Goal: Complete application form

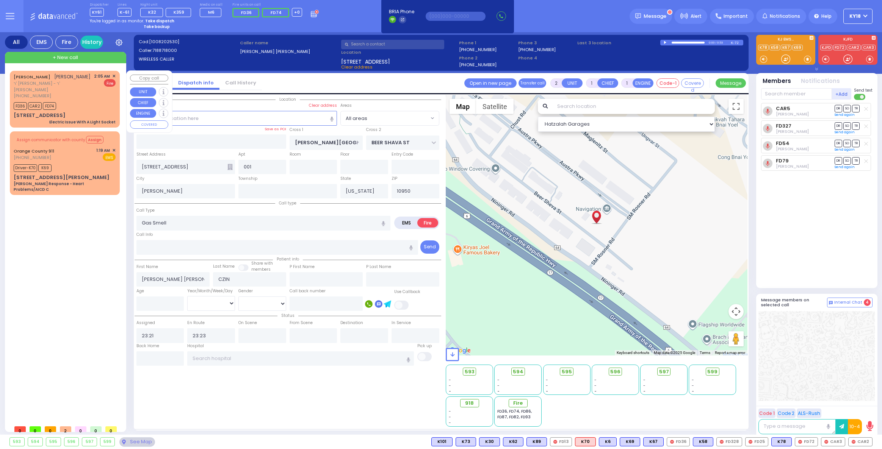
select select
click at [86, 103] on div "FD36 CAR2 FD74" at bounding box center [65, 104] width 102 height 9
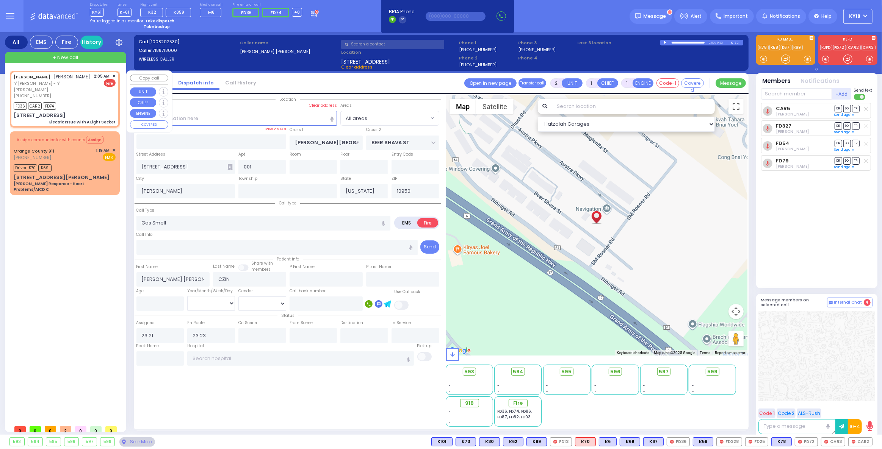
select select
type input "Electric Issue With A Light Socket"
radio input "true"
type input "[PERSON_NAME]"
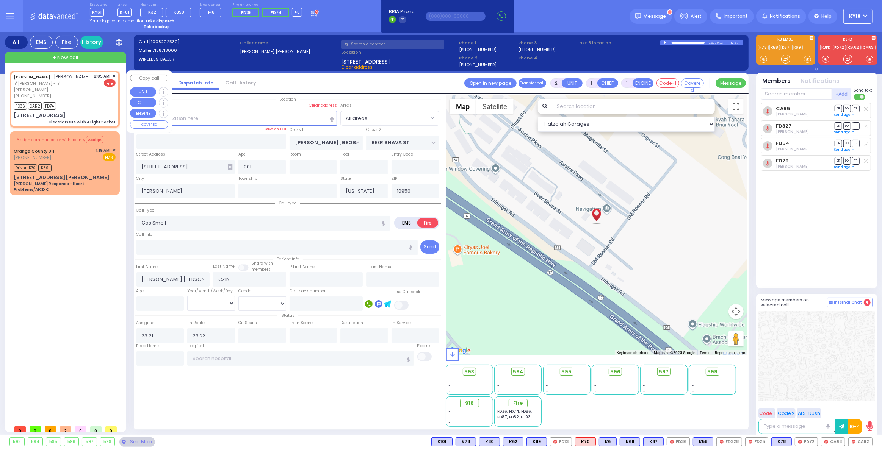
select select
type input "02:05"
type input "02:08"
type input "MEZABISH PL"
type input "[GEOGRAPHIC_DATA]"
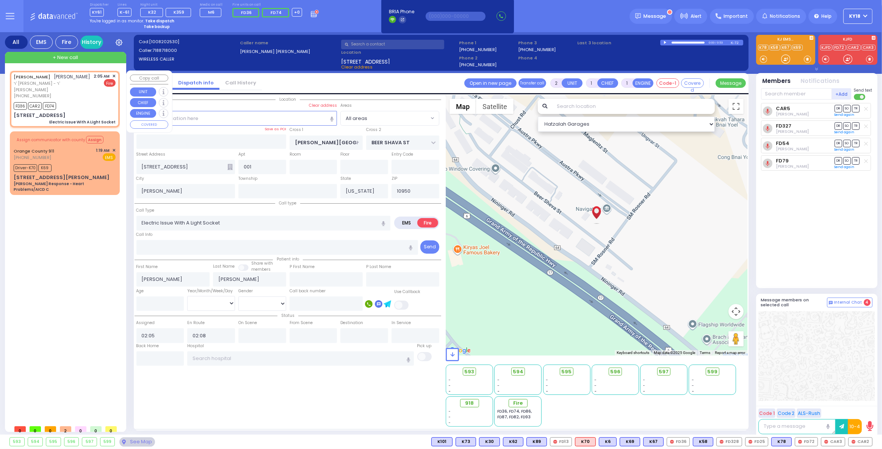
type input "[STREET_ADDRESS]"
type input "201"
type input "Monroe"
select select "Hatzalah Garages"
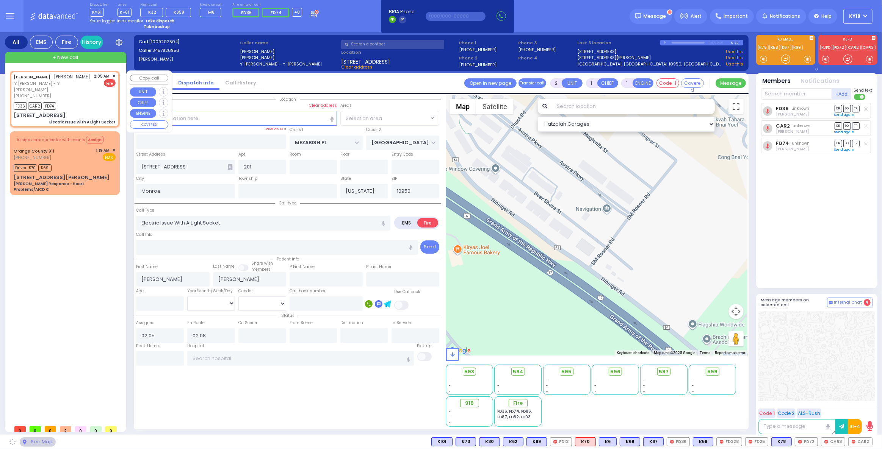
select select "ATZEI TAMURIM"
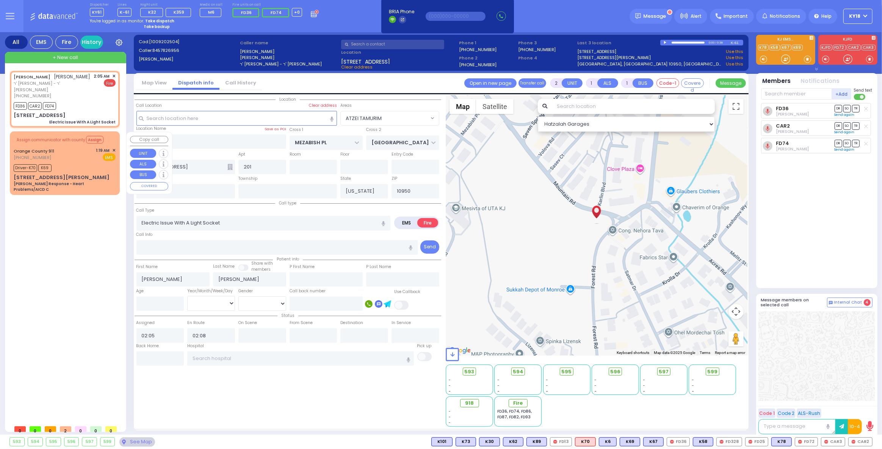
click at [60, 163] on div "Driver-K70 K69" at bounding box center [65, 167] width 102 height 9
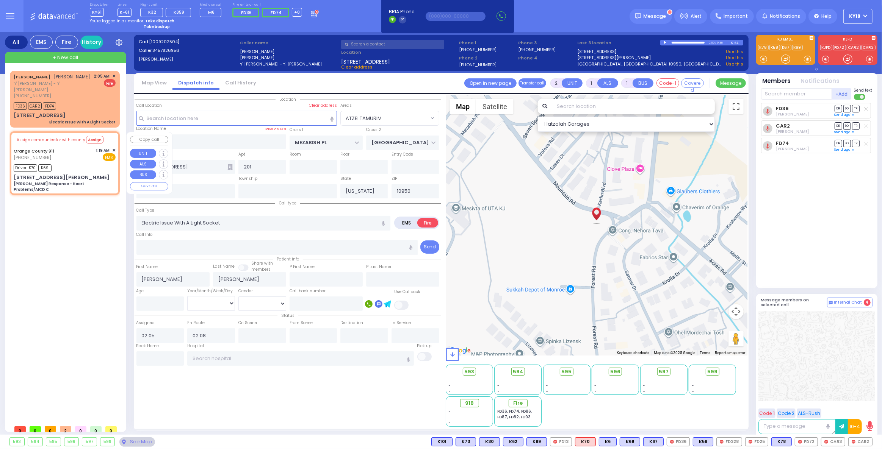
type input "6"
select select
type input "[PERSON_NAME] Response - Heart Problems/AICD C"
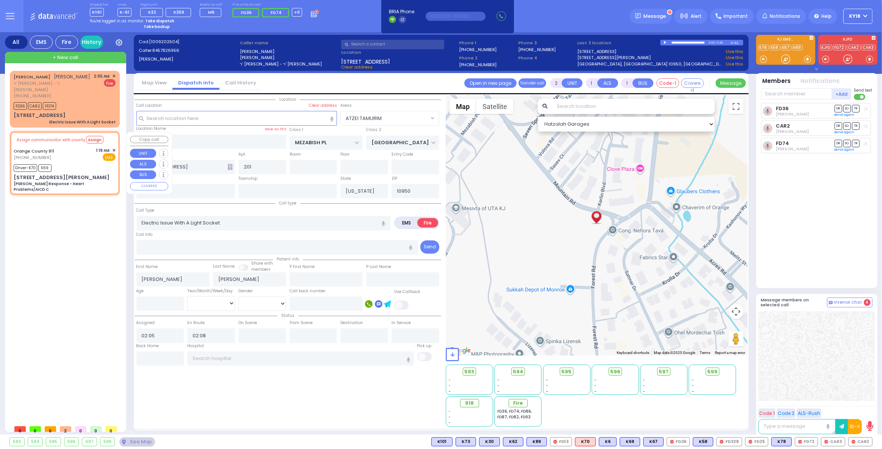
radio input "true"
type input "Nature: : Charlie Response - Heart Problems/AICD C Address: : [STREET_ADDRESS][…"
type input "Unknown"
select select "Year"
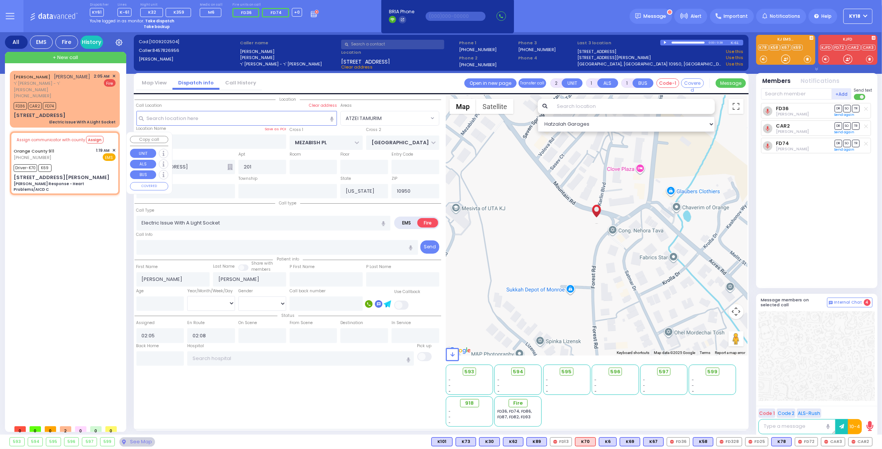
type input "01:19"
type input "01:28"
type input "01:45"
type input "[GEOGRAPHIC_DATA] [STREET_ADDRESS][GEOGRAPHIC_DATA] Suffern"
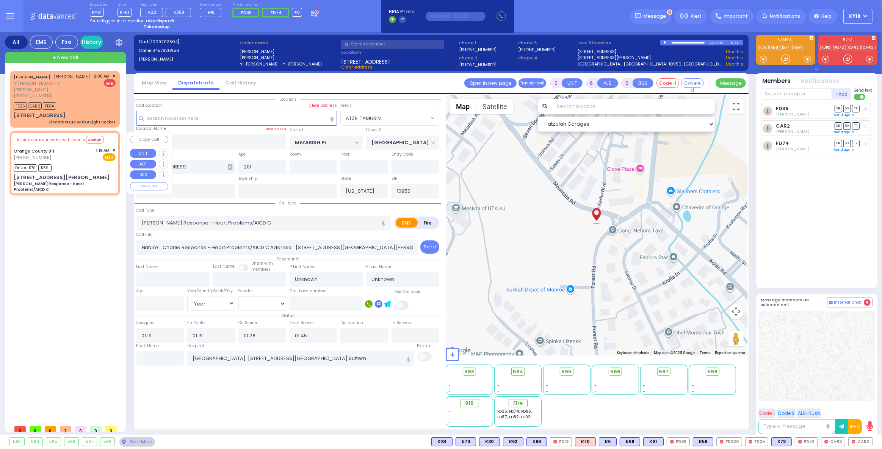
select select "Hatzalah Garages"
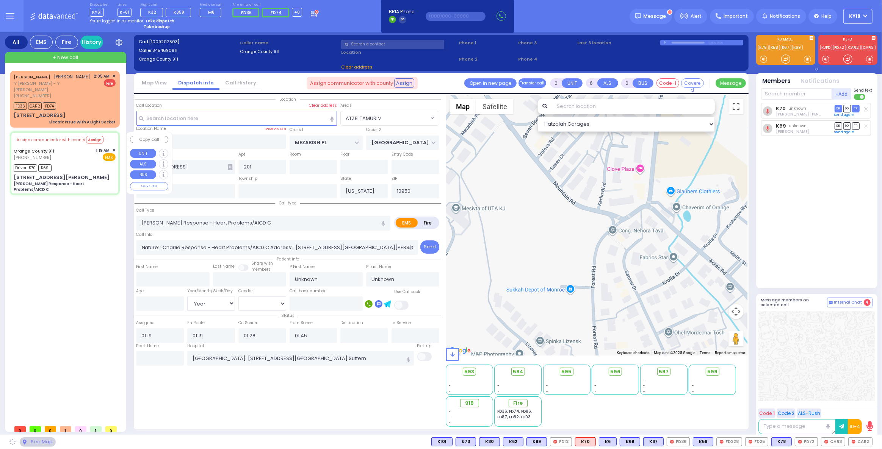
select select
radio input "true"
select select "Year"
select select "Hatzalah Garages"
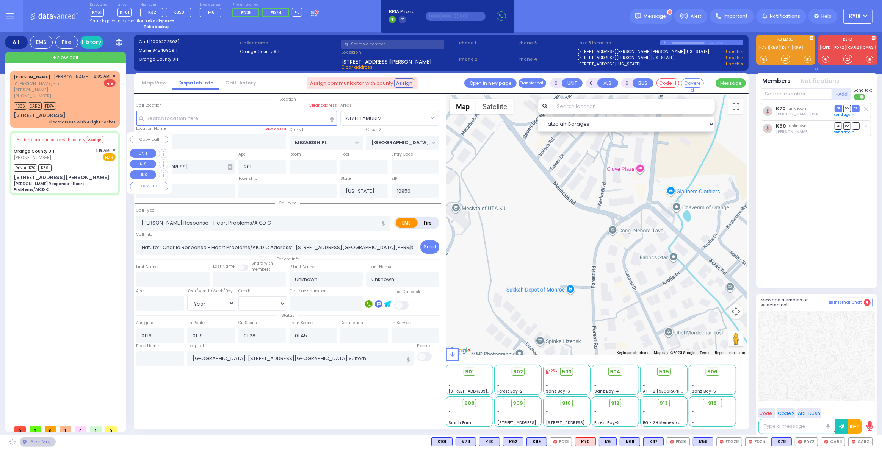
type input "[STREET_ADDRESS][PERSON_NAME]"
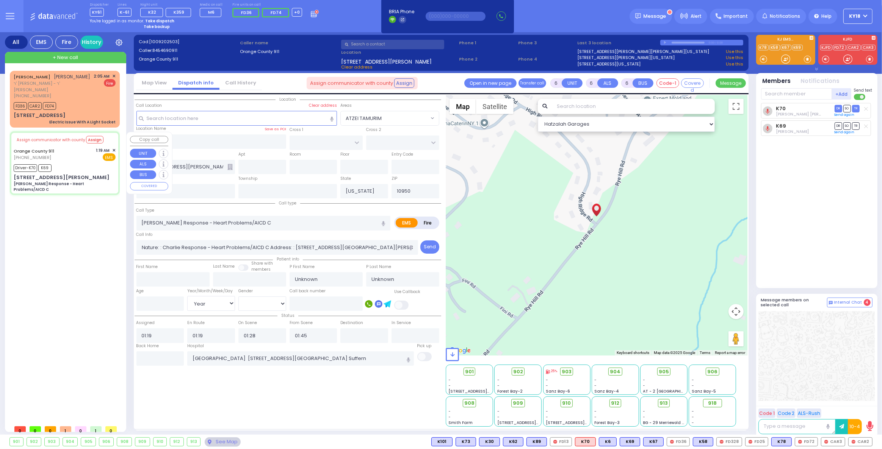
select select
radio input "true"
select select "Year"
select select "Hatzalah Garages"
select select
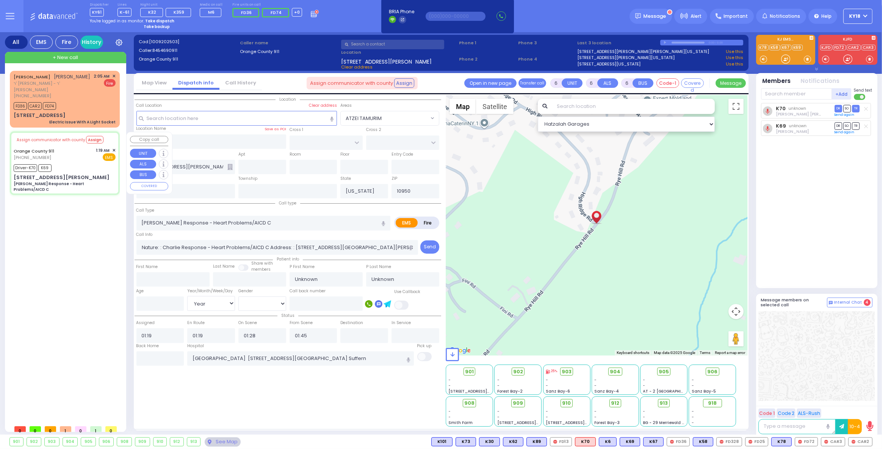
radio input "true"
select select "Year"
select select "Hatzalah Garages"
select select
radio input "true"
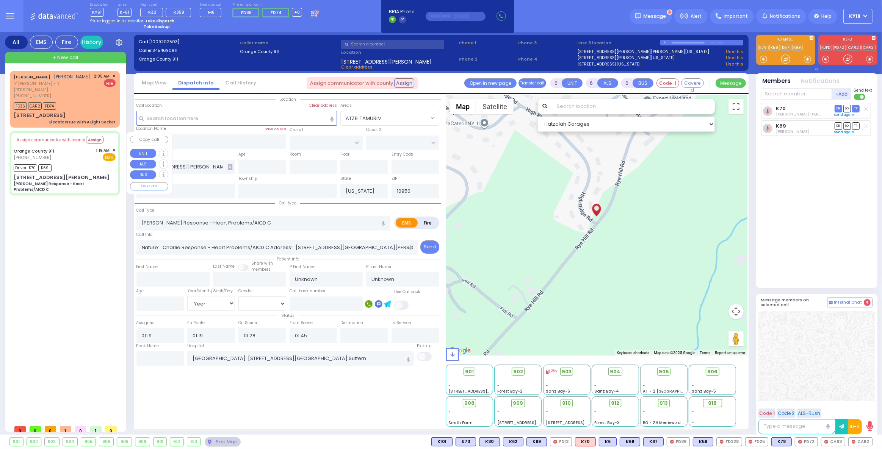
select select "Year"
select select "Hatzalah Garages"
select select
radio input "true"
select select "Year"
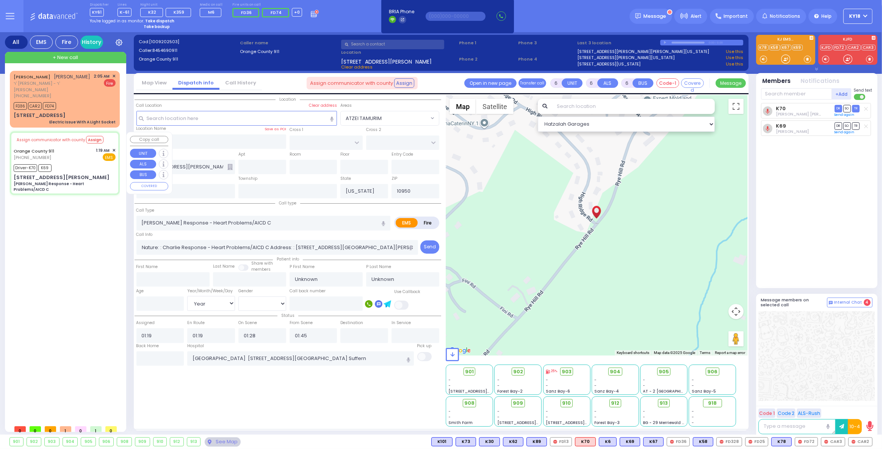
select select "Hatzalah Garages"
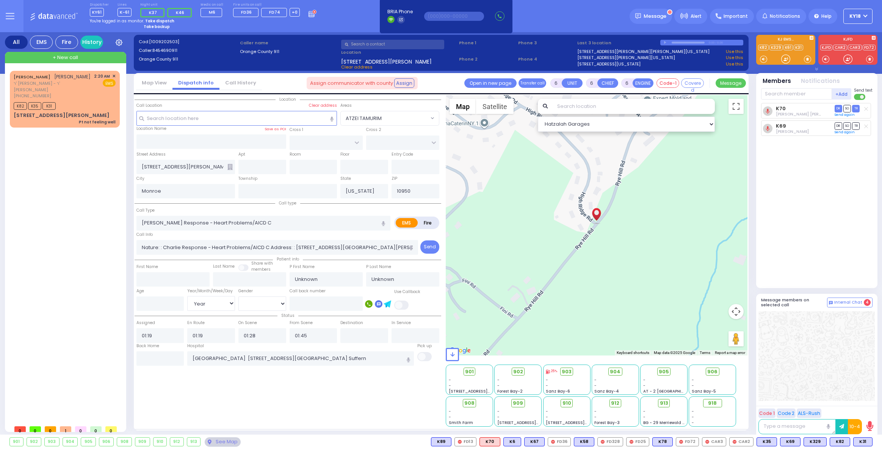
select select
select select "Year"
